Goal: Communication & Community: Answer question/provide support

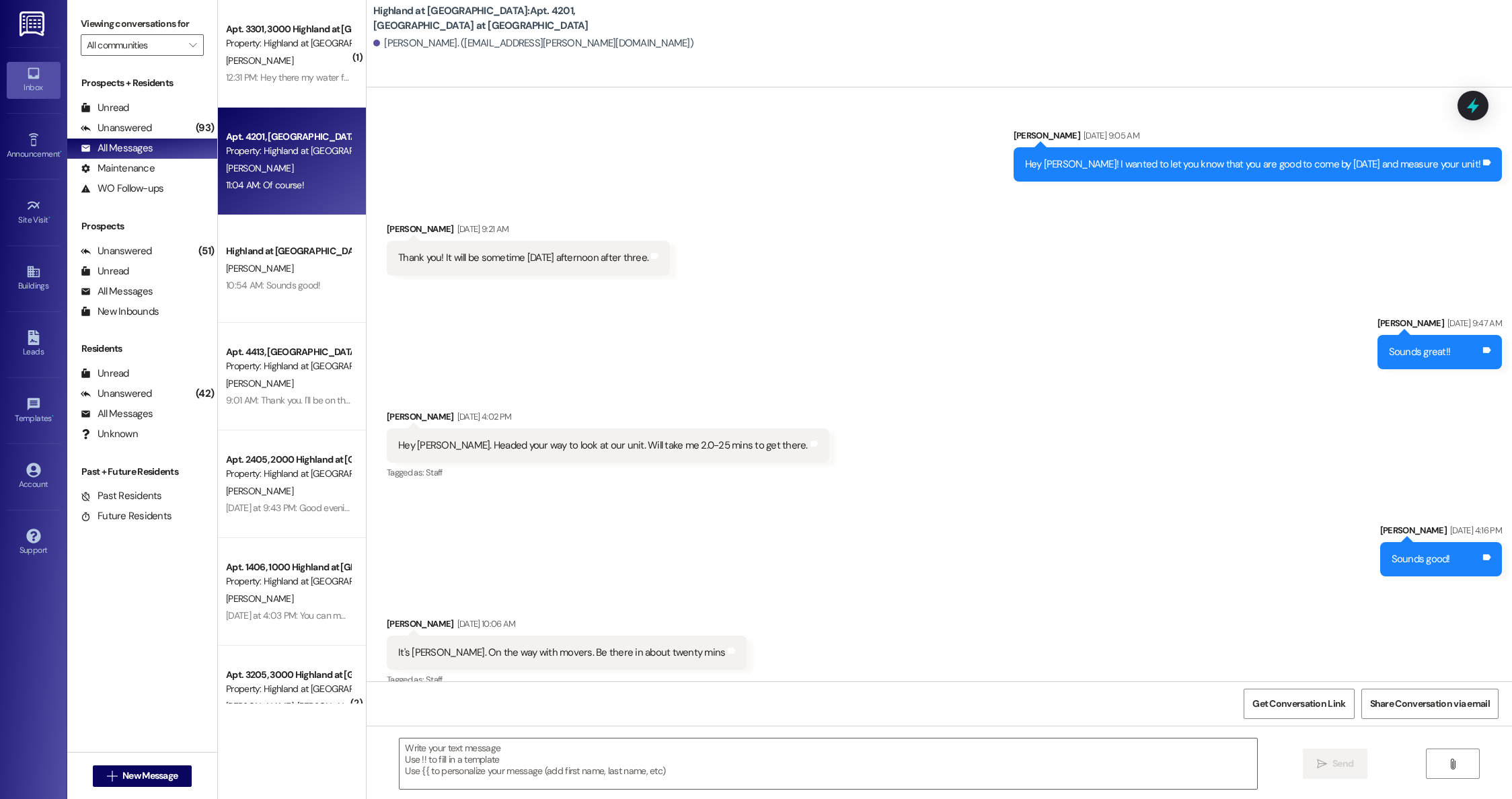
scroll to position [16140, 0]
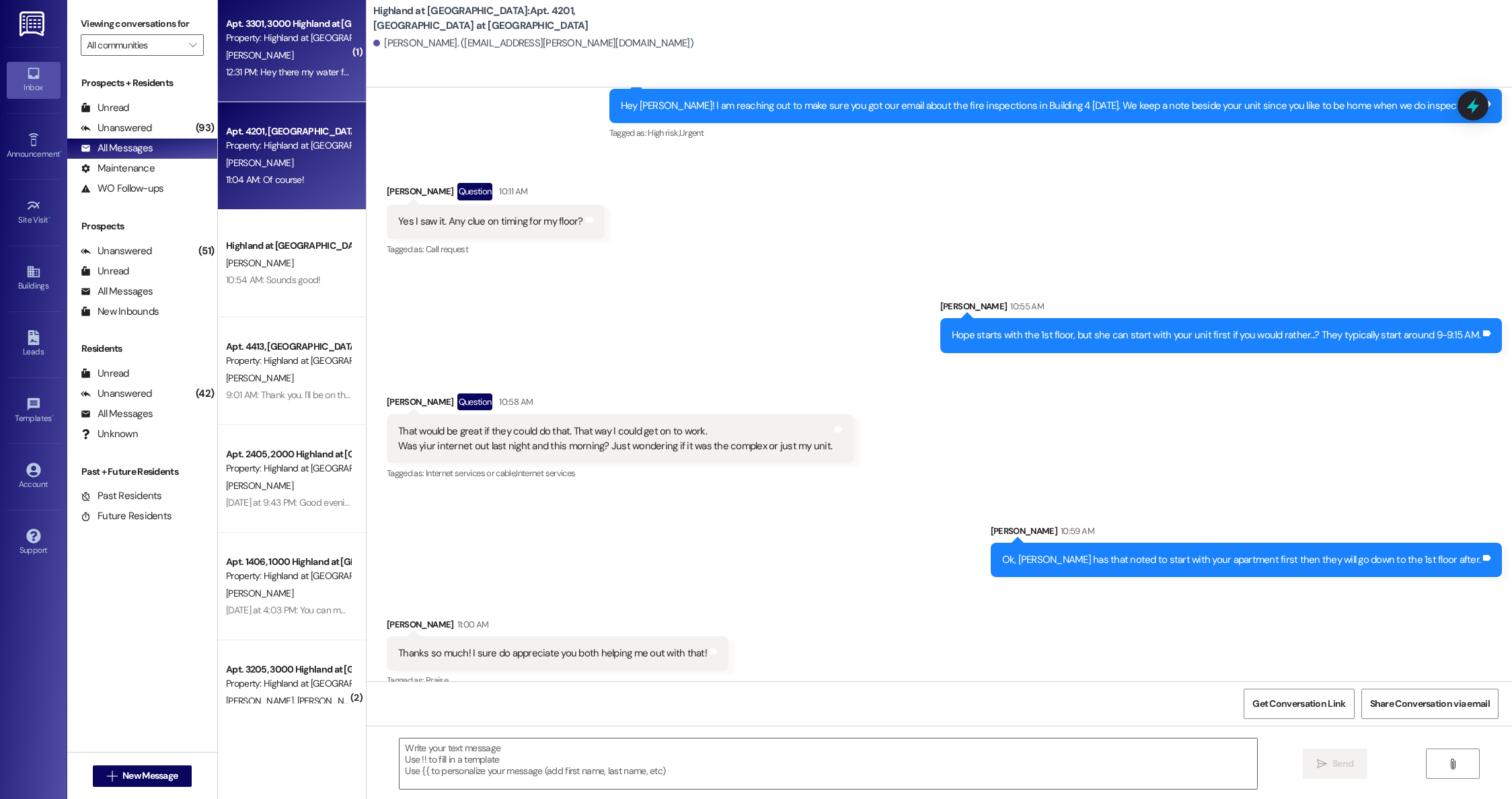
click at [271, 56] on div "[PERSON_NAME]" at bounding box center [288, 55] width 127 height 16
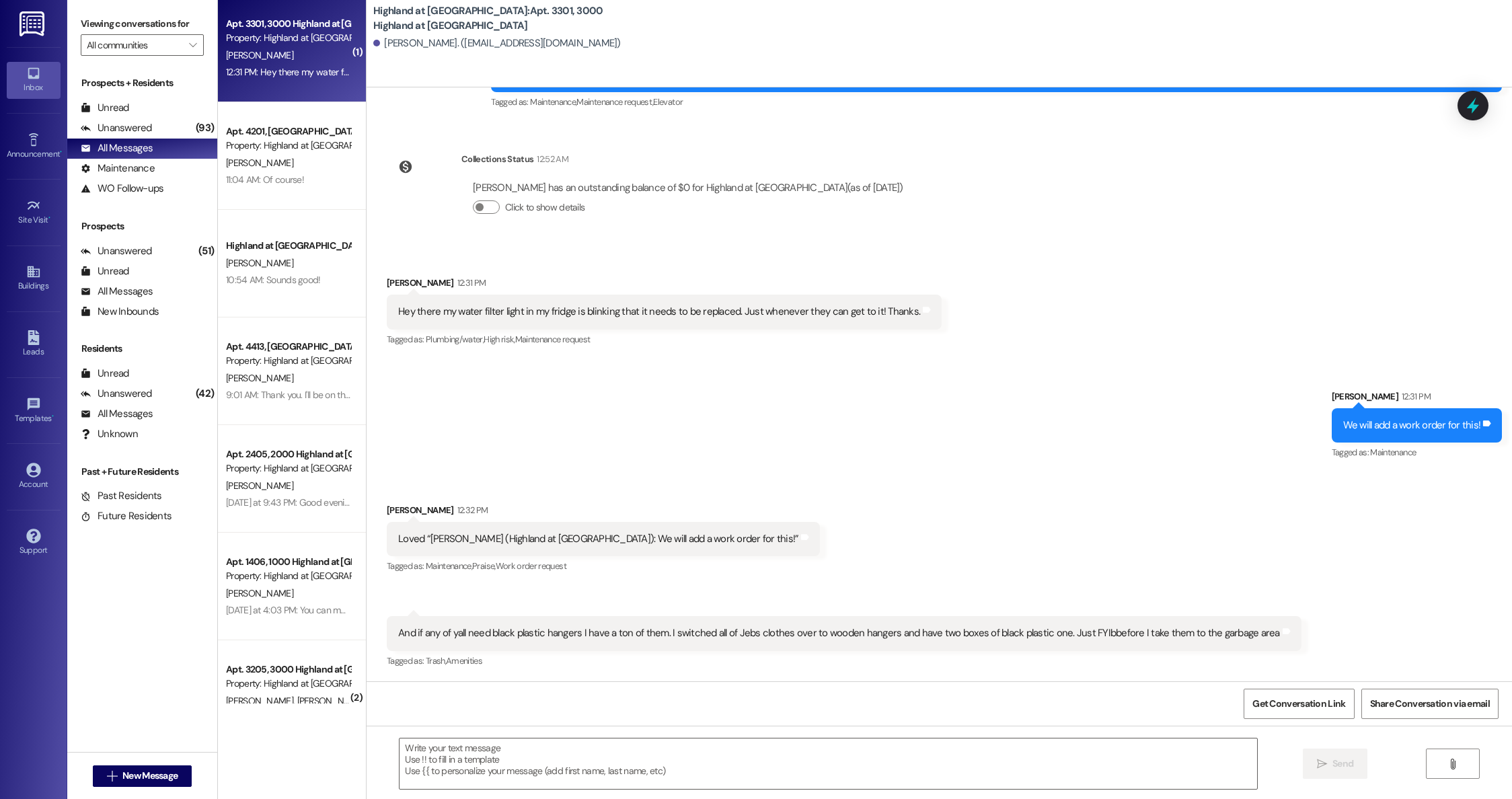
scroll to position [56080, 0]
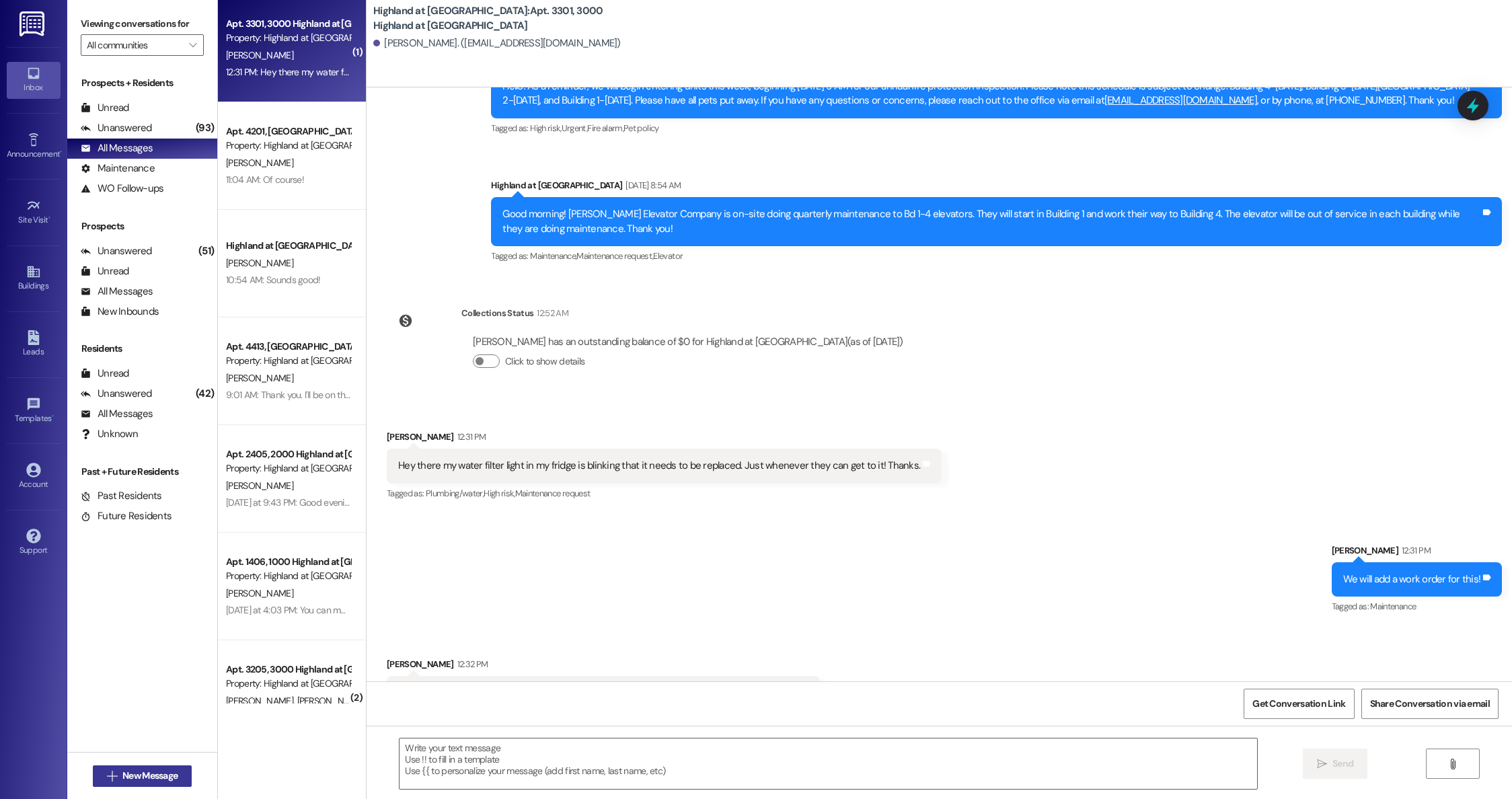
click at [149, 774] on span "New Message" at bounding box center [150, 776] width 55 height 14
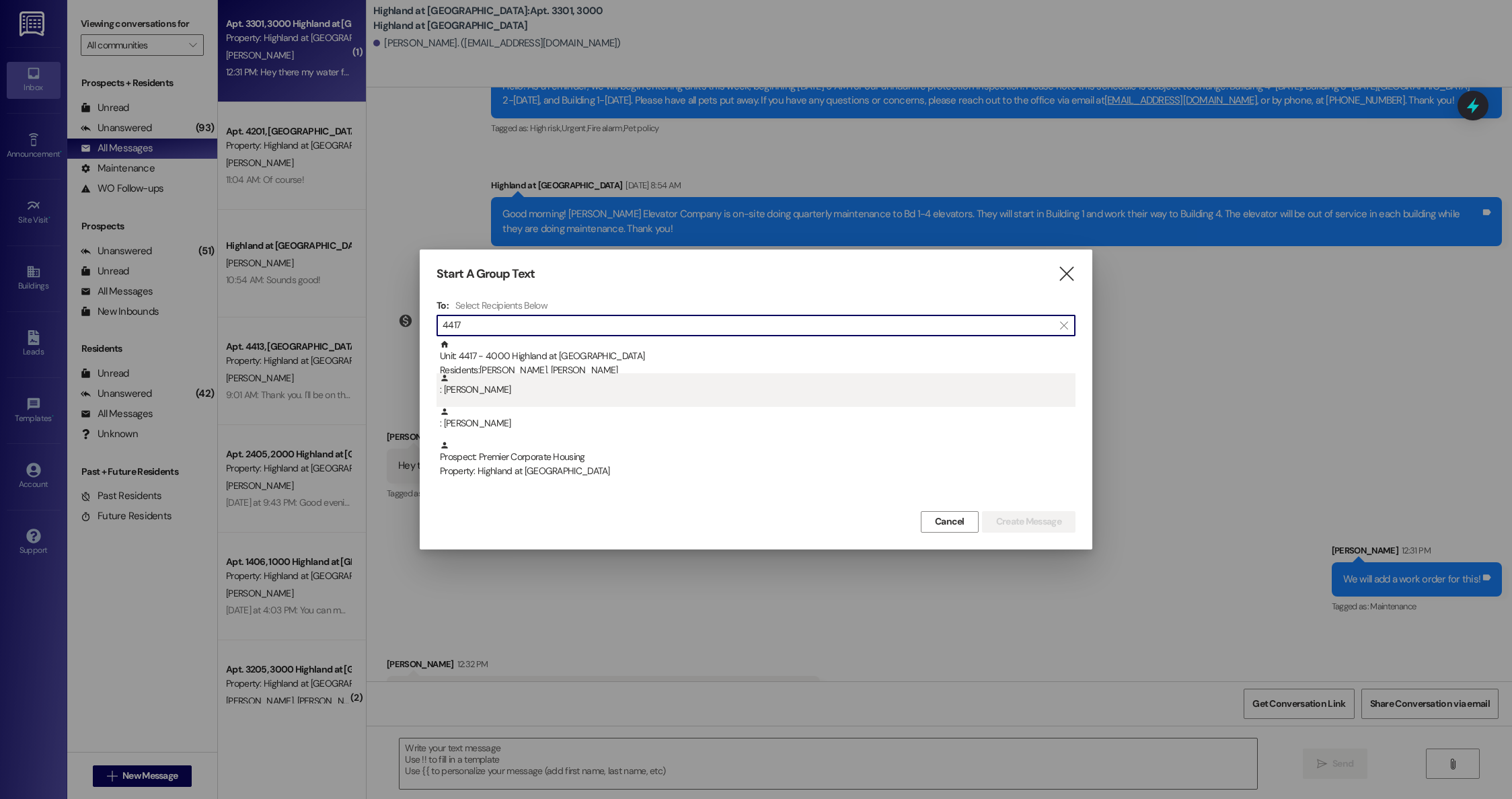
type input "4417"
click at [476, 379] on div ": [PERSON_NAME]" at bounding box center [757, 385] width 636 height 23
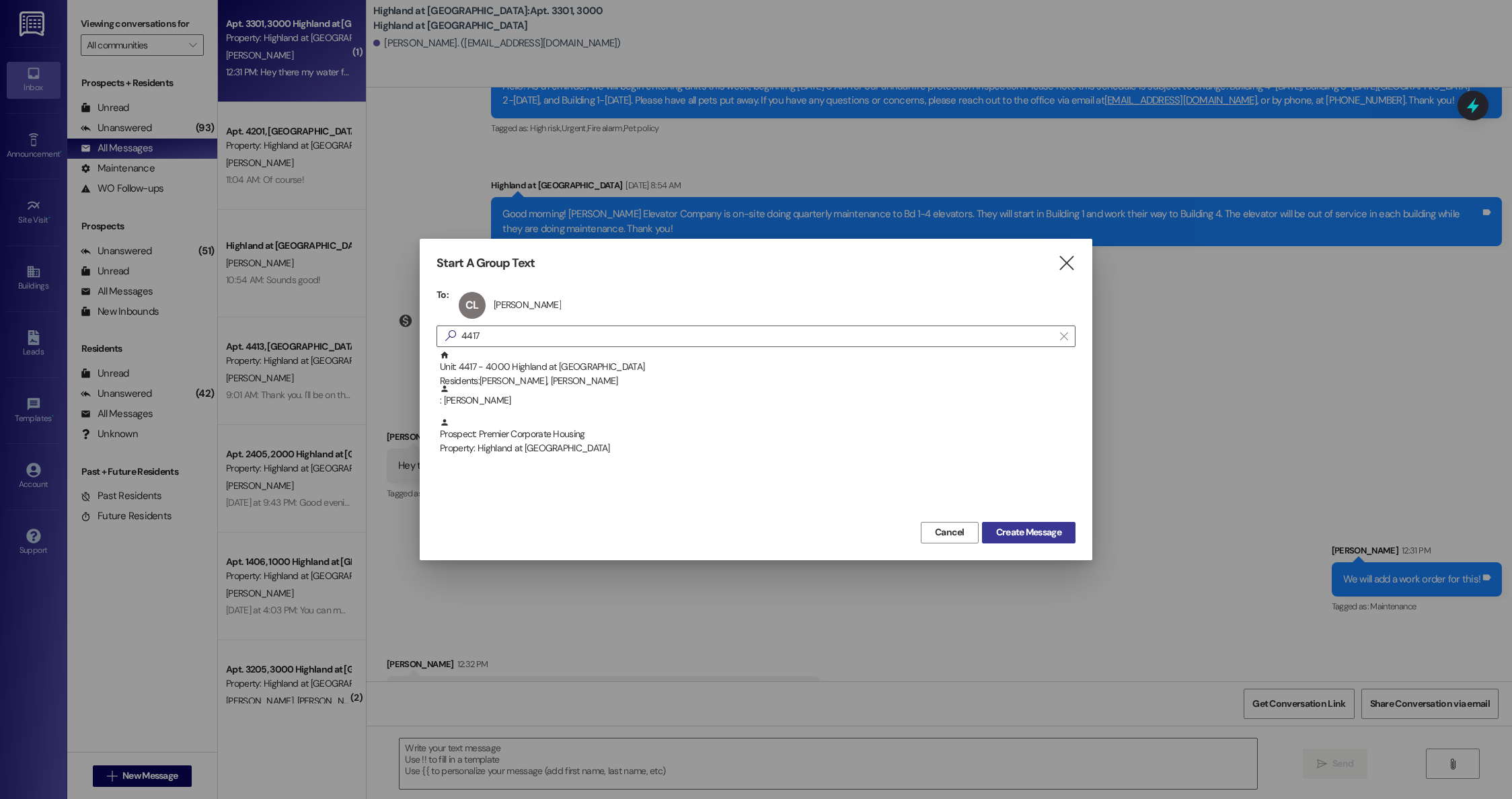
click at [1028, 532] on span "Create Message" at bounding box center [1028, 532] width 65 height 14
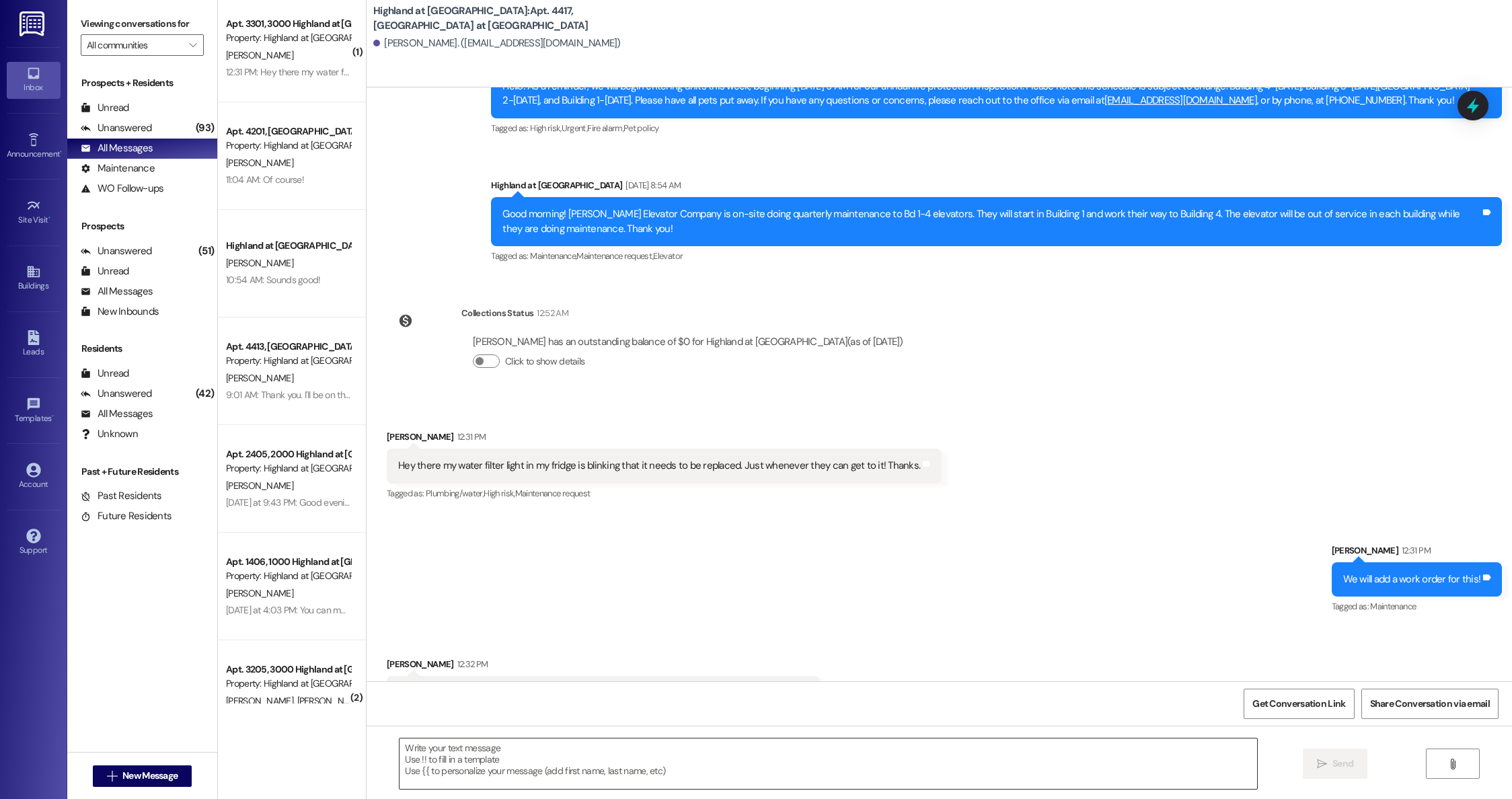
scroll to position [939, 0]
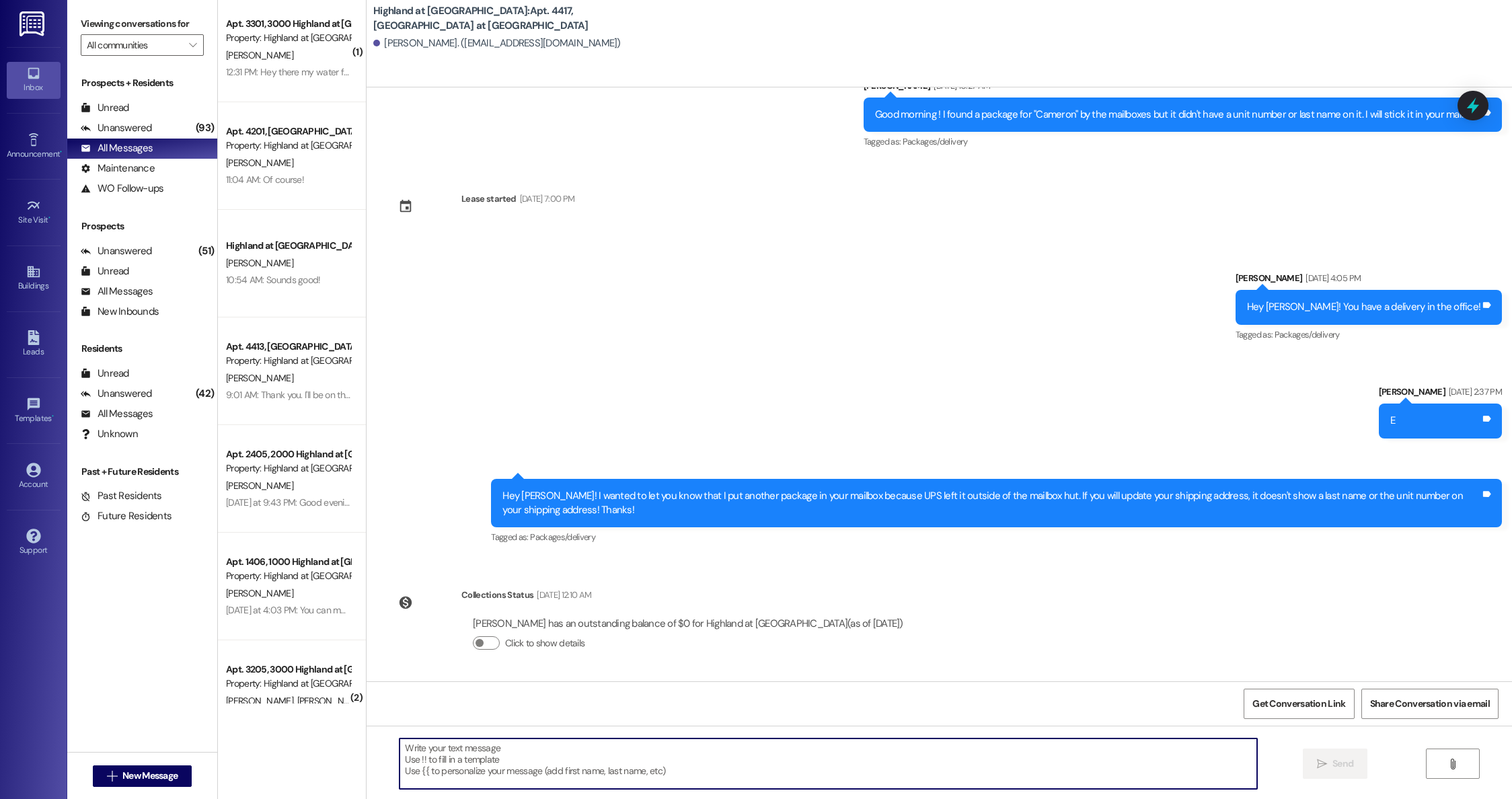
click at [467, 749] on textarea at bounding box center [828, 764] width 858 height 50
type textarea "Good afternoon, you have flowers in the office for you :)"
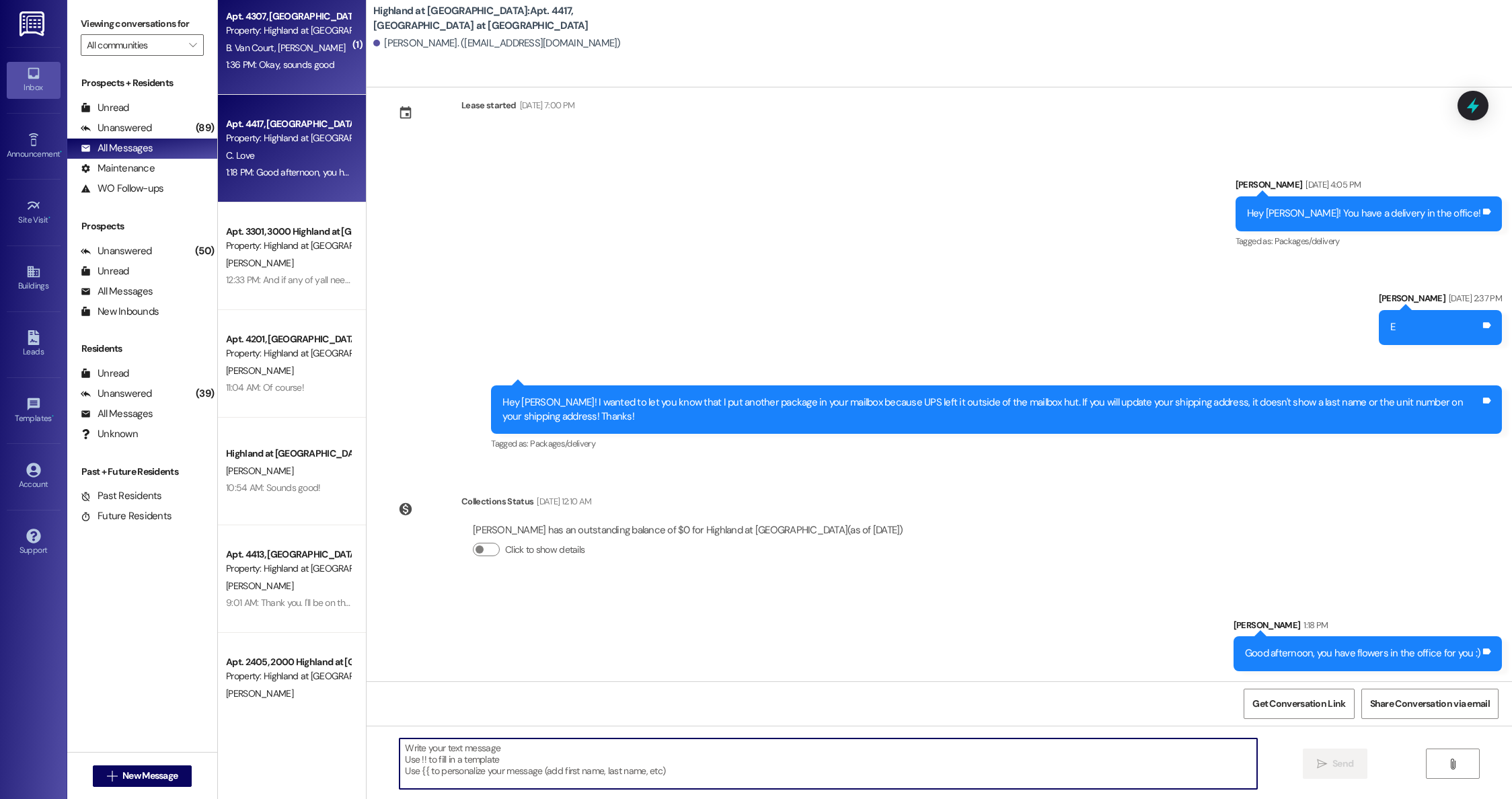
scroll to position [13, 0]
click at [277, 43] on span "[PERSON_NAME]" at bounding box center [311, 47] width 67 height 12
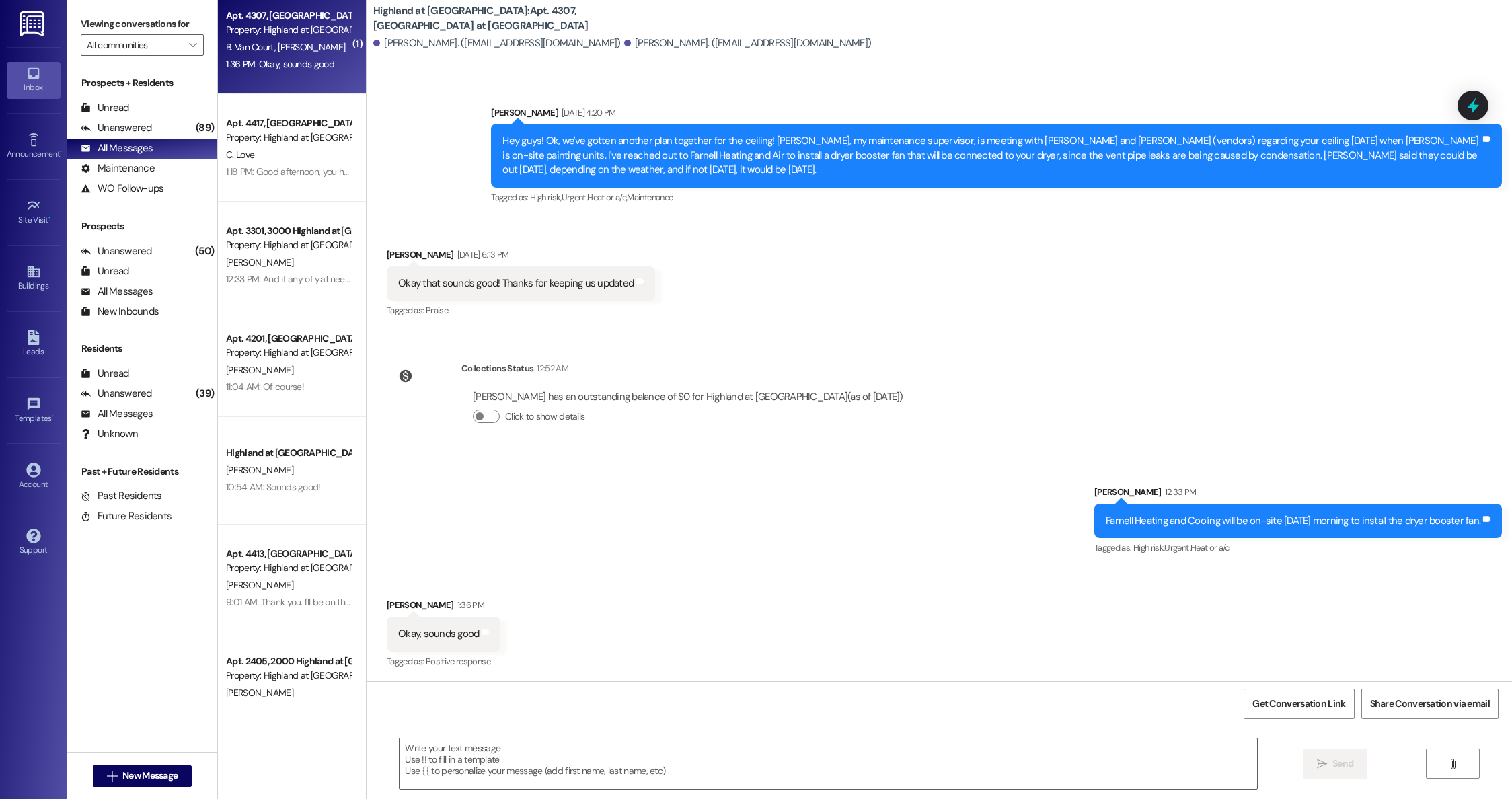
scroll to position [257, 0]
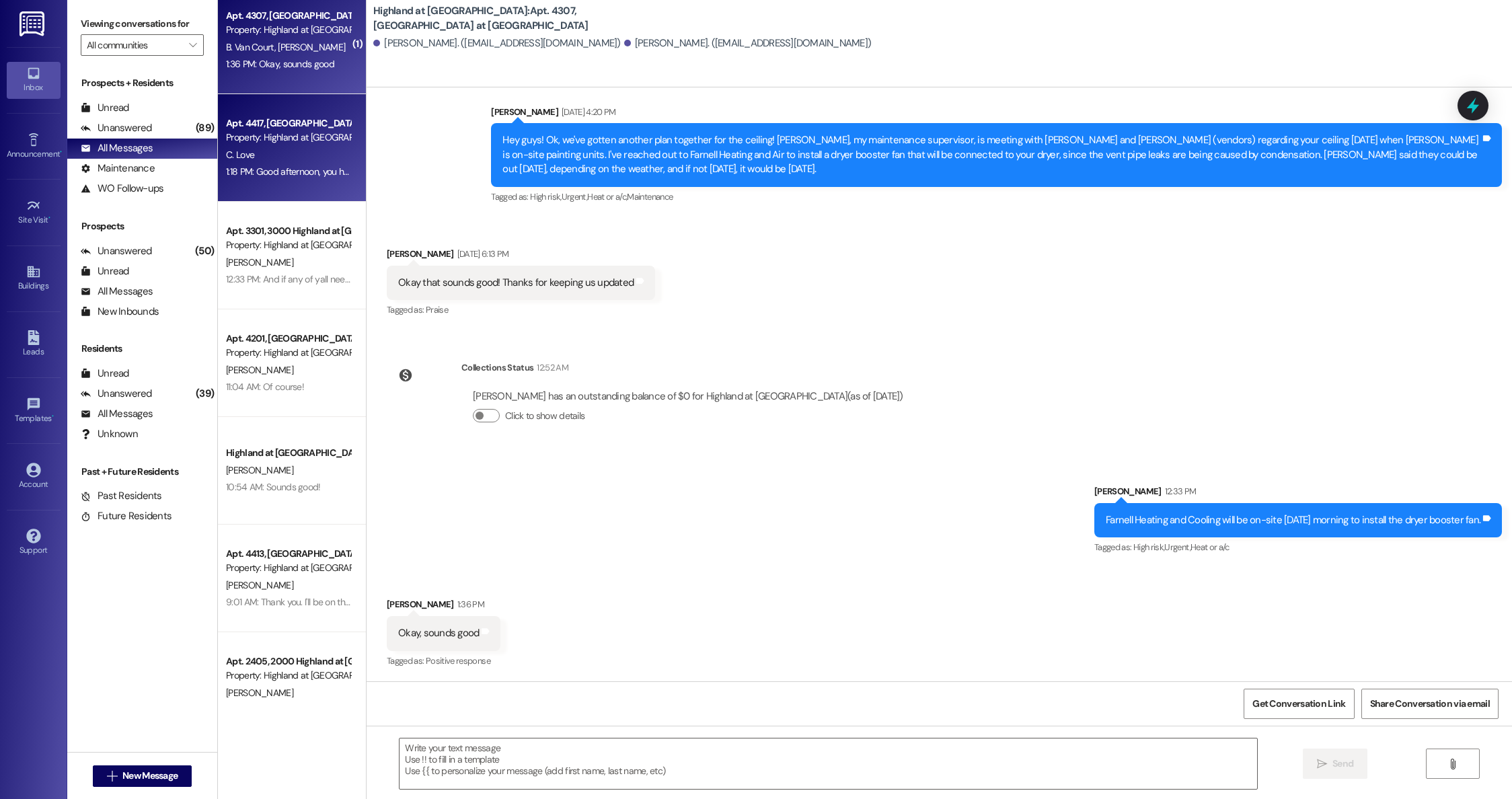
click at [280, 159] on div "C. Love" at bounding box center [288, 155] width 127 height 16
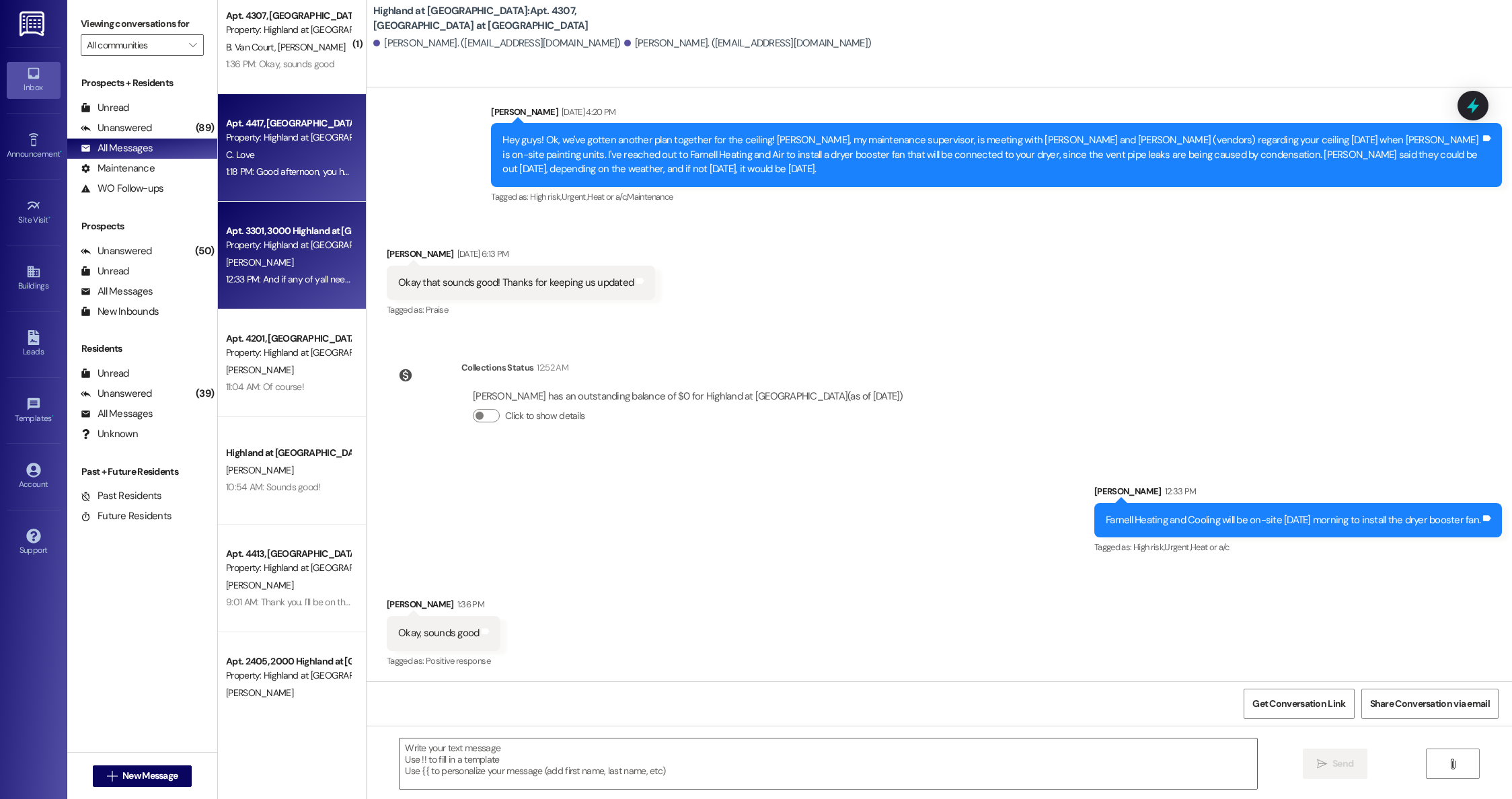
scroll to position [257, 0]
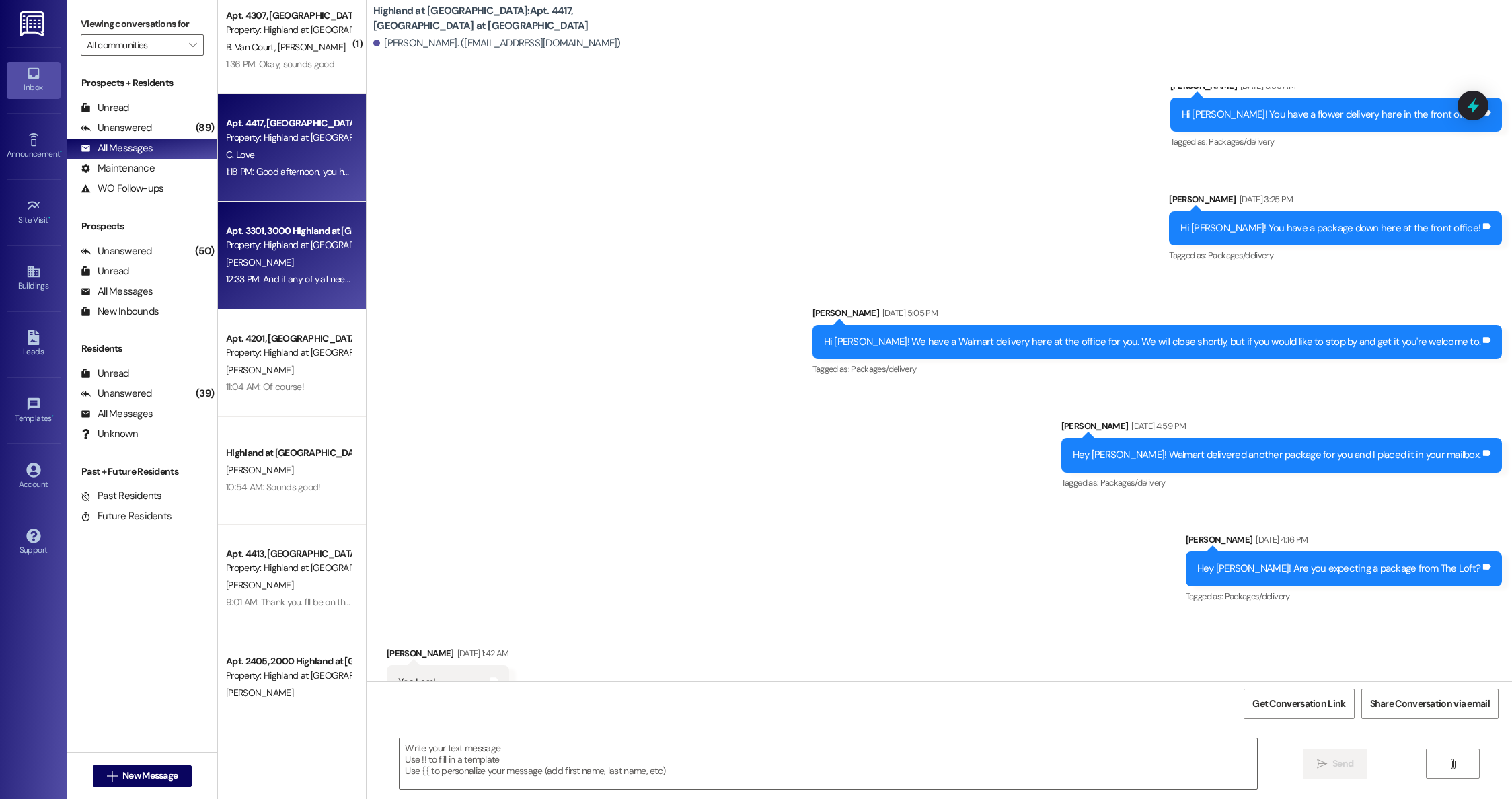
click at [276, 251] on div "Property: Highland at [GEOGRAPHIC_DATA]" at bounding box center [288, 245] width 124 height 14
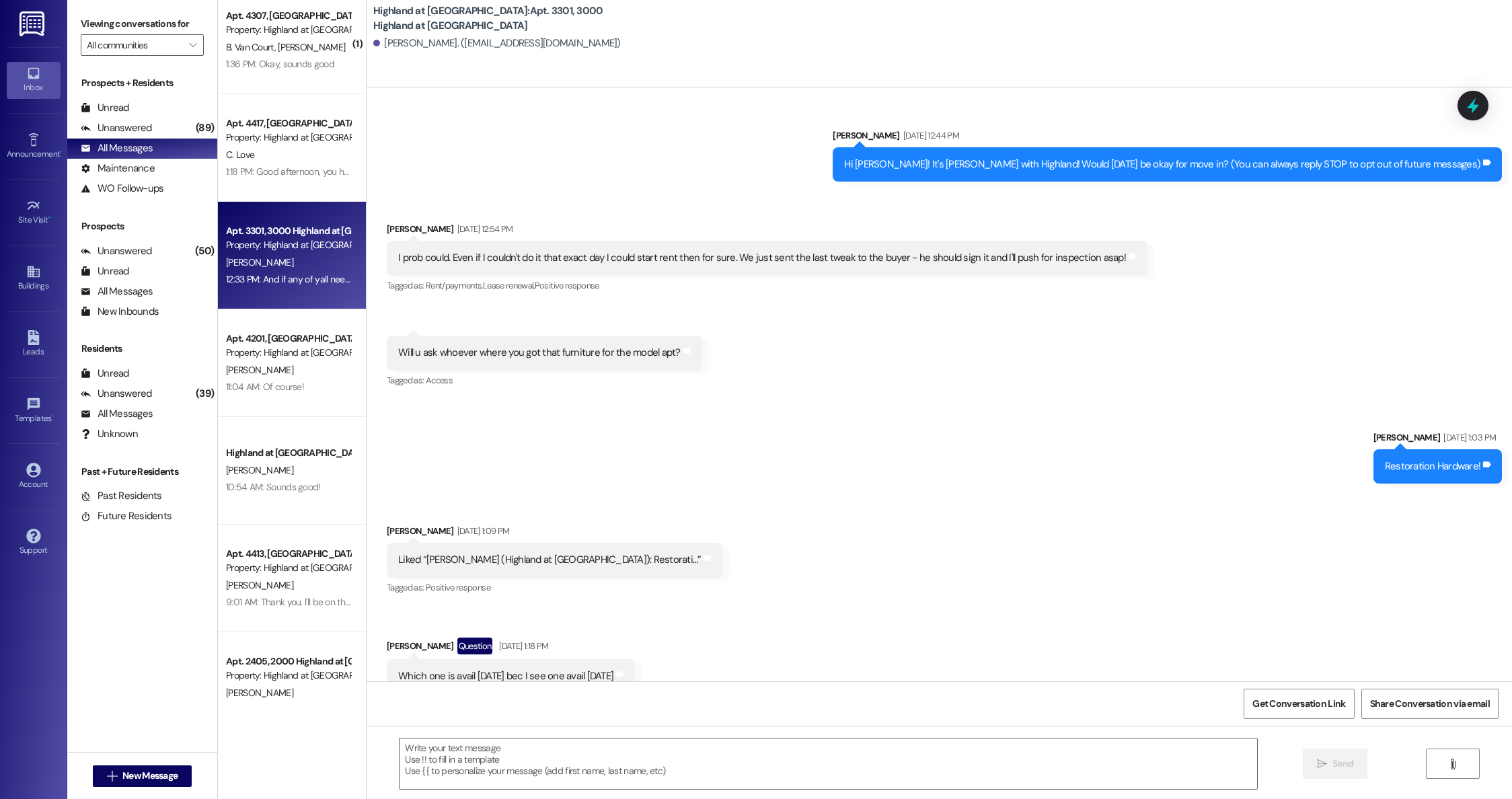
click at [275, 162] on div "C. Love" at bounding box center [288, 155] width 127 height 16
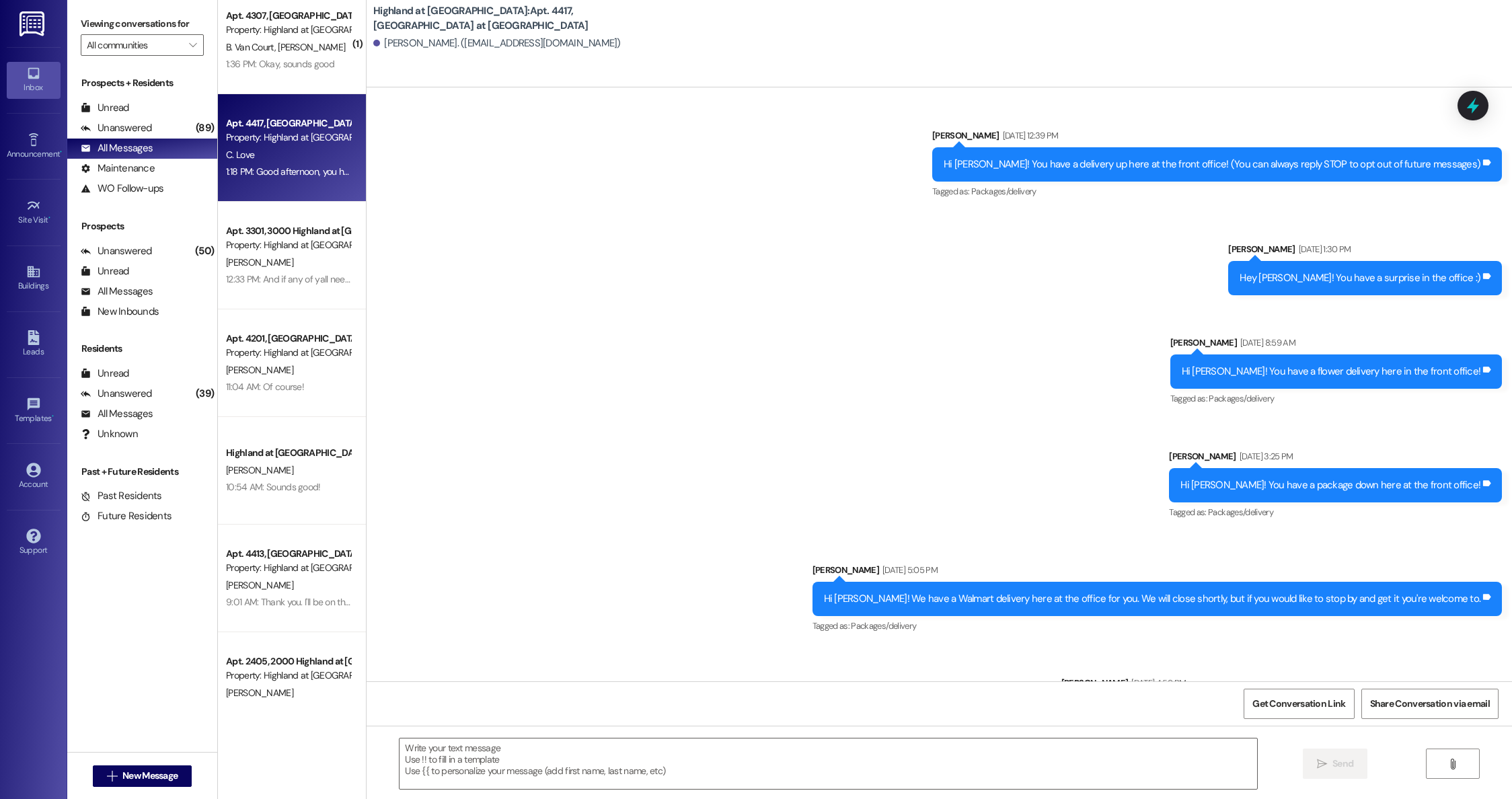
scroll to position [1033, 0]
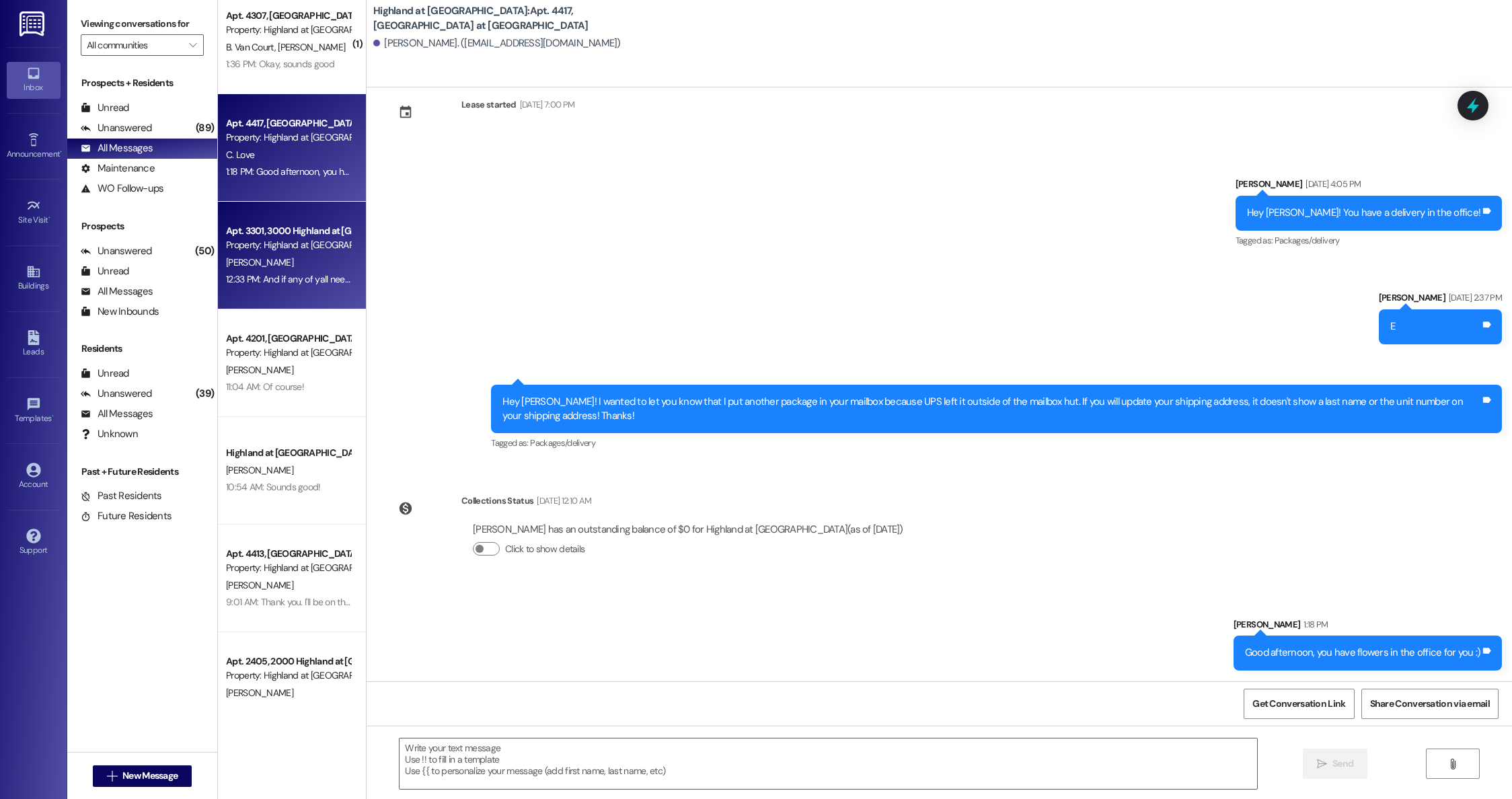
click at [277, 271] on div "12:33 PM: And if any of yall need black plastic hangers I have a ton of them. I…" at bounding box center [288, 279] width 127 height 16
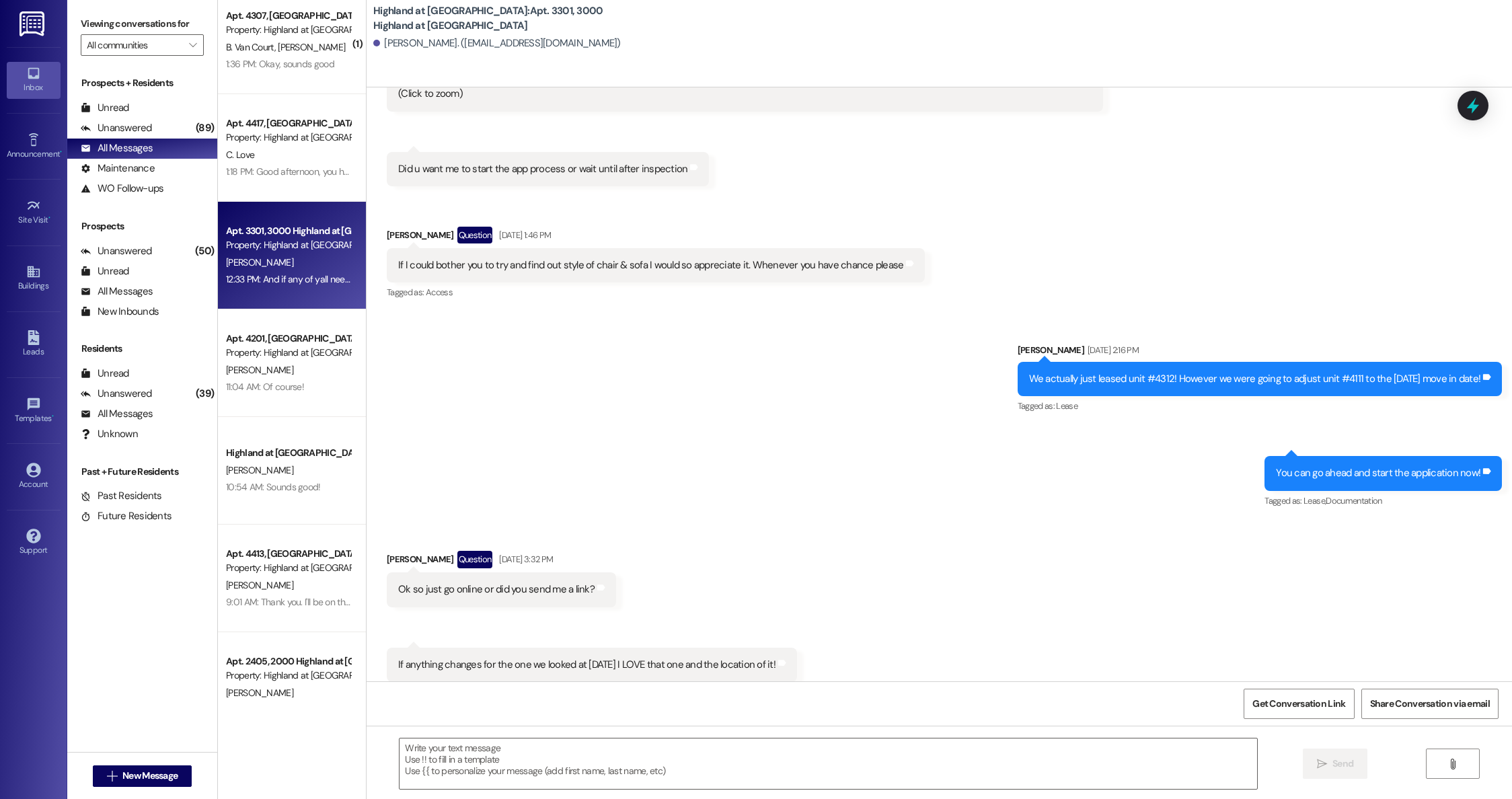
scroll to position [56080, 0]
